Goal: Check status

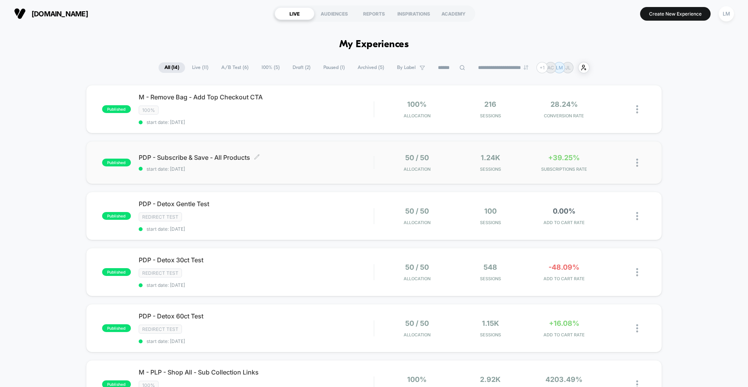
click at [314, 169] on span "start date: [DATE]" at bounding box center [256, 169] width 235 height 6
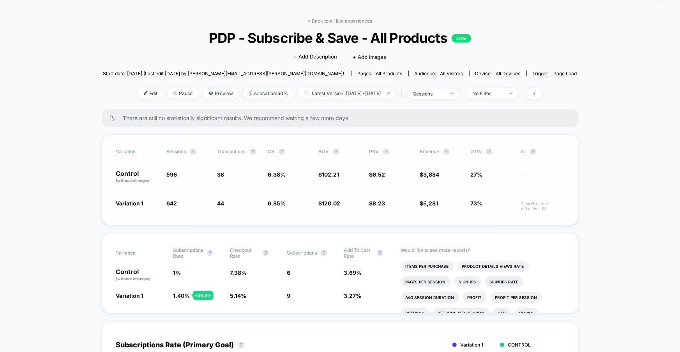
scroll to position [22, 0]
click at [360, 96] on span "Latest Version: [DATE] - [DATE]" at bounding box center [346, 93] width 97 height 11
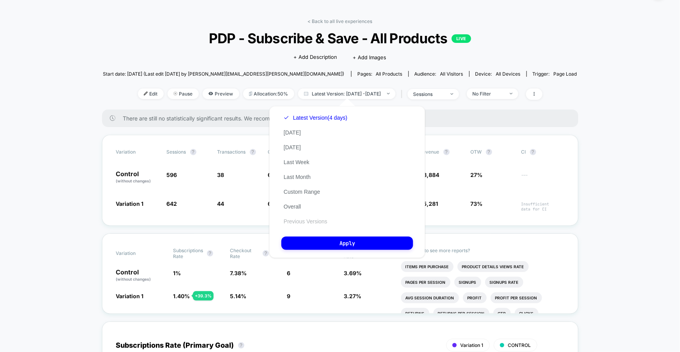
click at [321, 222] on button "Previous Versions" at bounding box center [305, 221] width 48 height 7
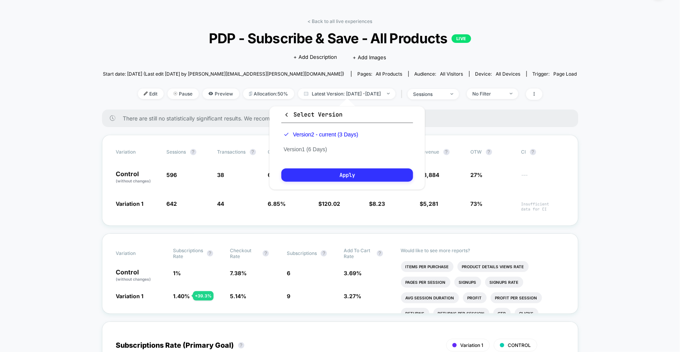
click at [362, 177] on button "Apply" at bounding box center [347, 174] width 132 height 13
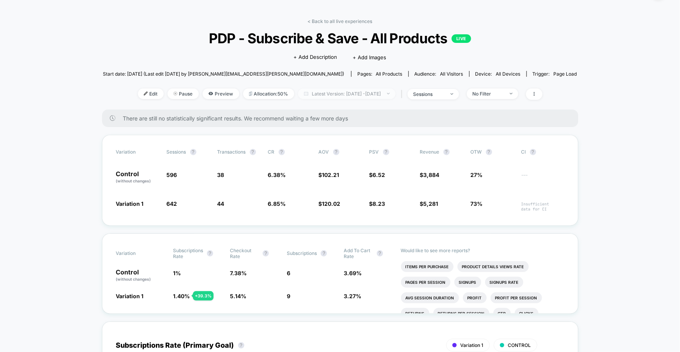
click at [370, 92] on span "Latest Version: [DATE] - [DATE]" at bounding box center [346, 93] width 97 height 11
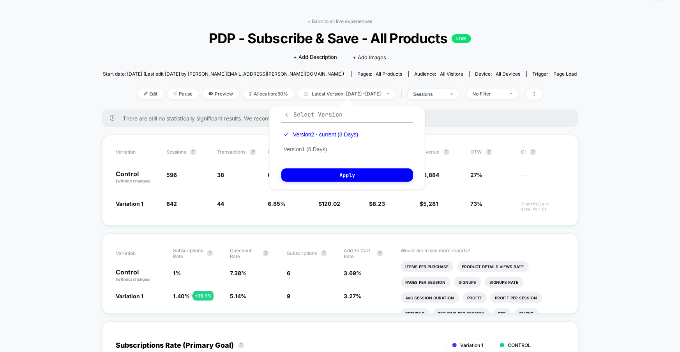
click at [316, 111] on span "Select Version" at bounding box center [313, 115] width 59 height 8
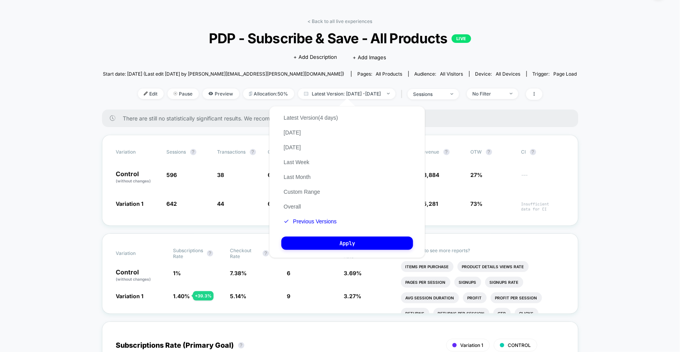
click at [302, 82] on div "< Back to all live experiences PDP - Subscribe & Save - All Products LIVE Click…" at bounding box center [340, 63] width 474 height 91
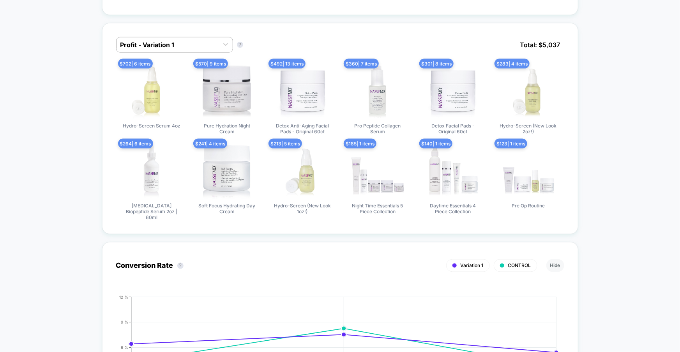
scroll to position [608, 0]
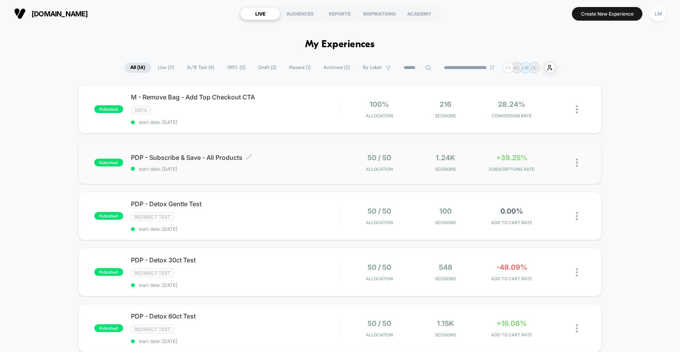
click at [277, 166] on span "start date: [DATE]" at bounding box center [235, 169] width 209 height 6
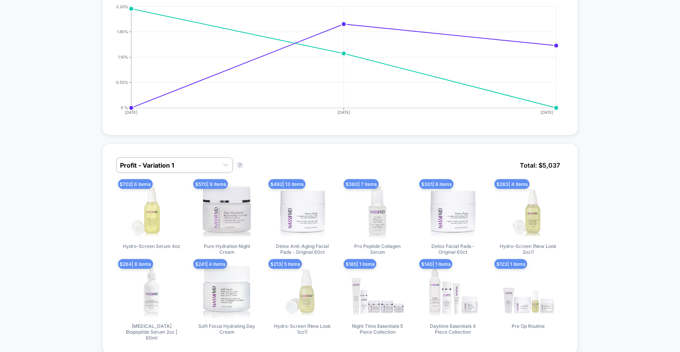
scroll to position [496, 0]
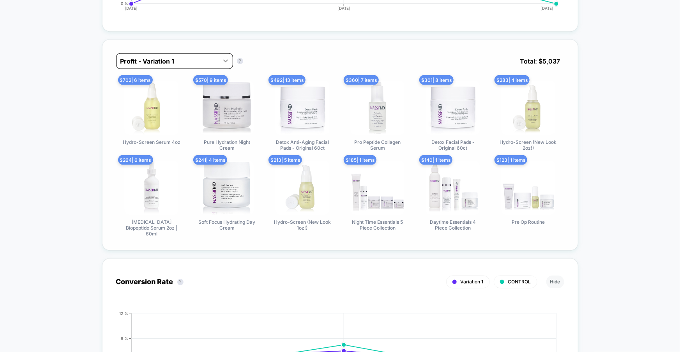
click at [224, 62] on icon at bounding box center [226, 61] width 8 height 8
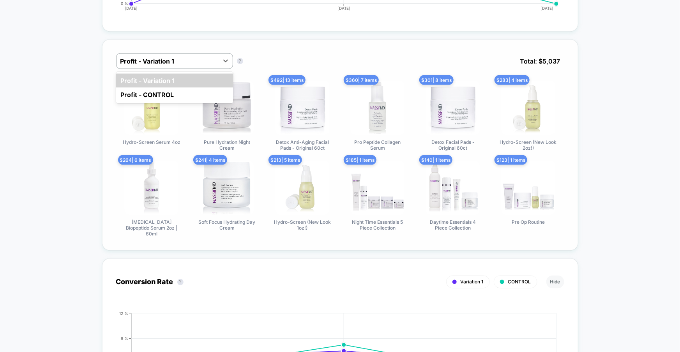
click at [287, 63] on div "option Profit - Variation 1 focused, 1 of 2. 2 results available. Use Up and Do…" at bounding box center [340, 66] width 448 height 27
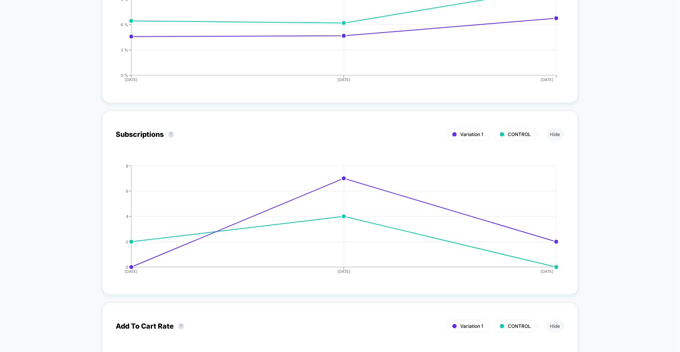
scroll to position [1222, 0]
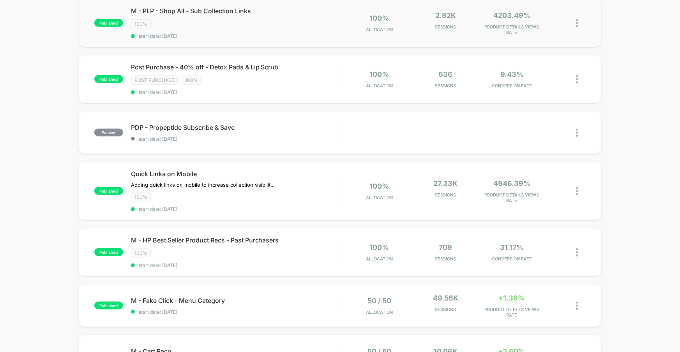
scroll to position [464, 0]
